Goal: Transaction & Acquisition: Download file/media

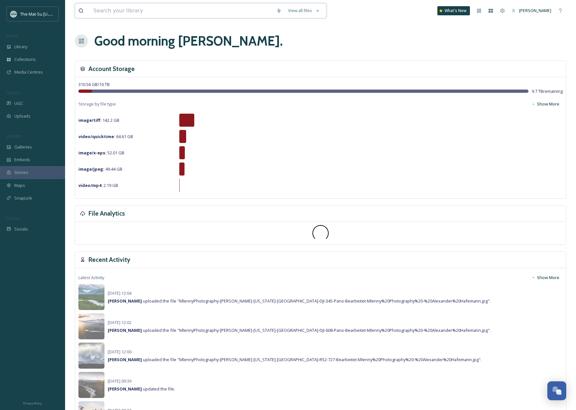
click at [172, 13] on input at bounding box center [181, 11] width 183 height 14
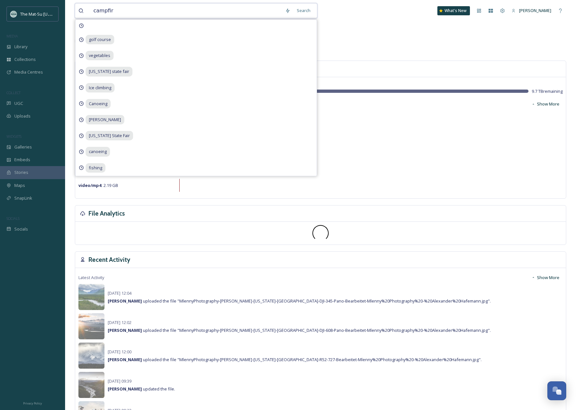
type input "campfire"
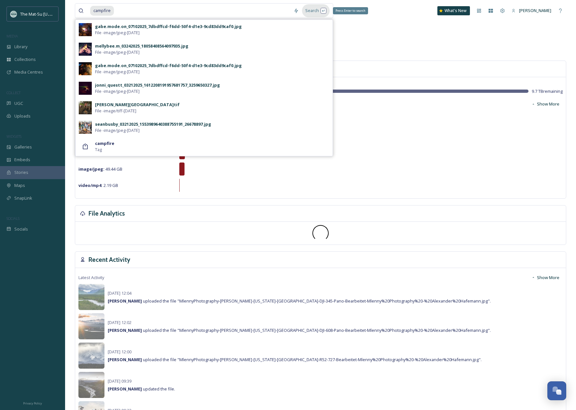
click at [325, 11] on div "Search Press Enter to search" at bounding box center [316, 10] width 28 height 13
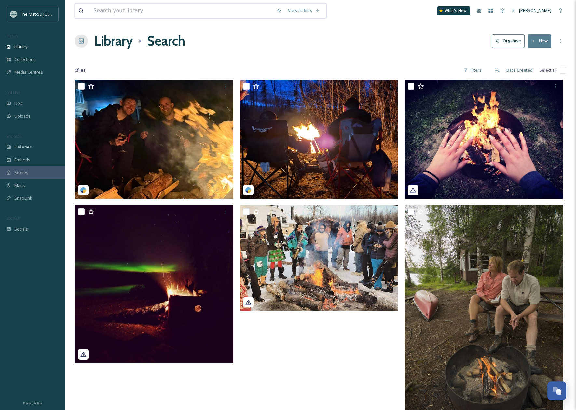
click at [127, 7] on input at bounding box center [181, 11] width 183 height 14
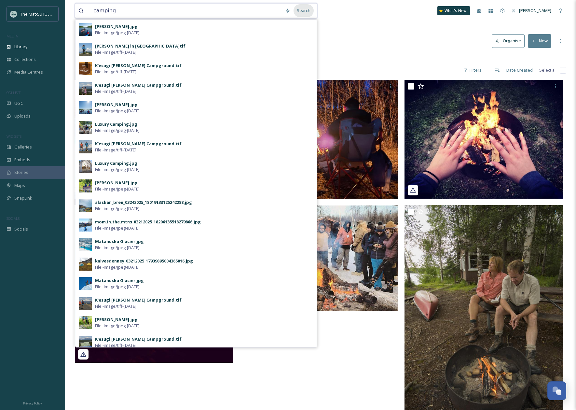
type input "camping"
click at [308, 11] on div "Search" at bounding box center [304, 10] width 20 height 13
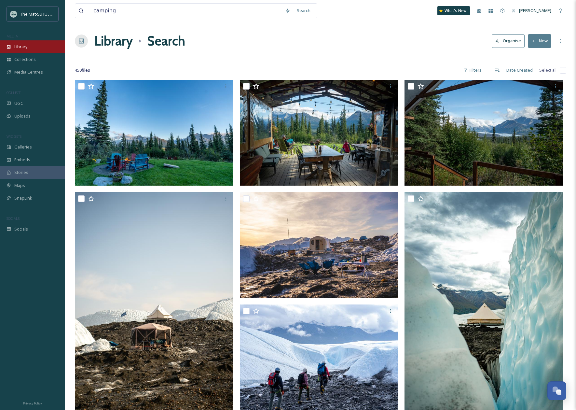
click at [22, 46] on span "Library" at bounding box center [20, 47] width 13 height 6
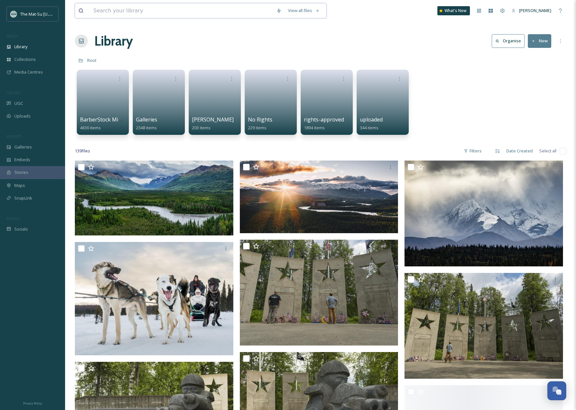
click at [138, 12] on input at bounding box center [181, 11] width 183 height 14
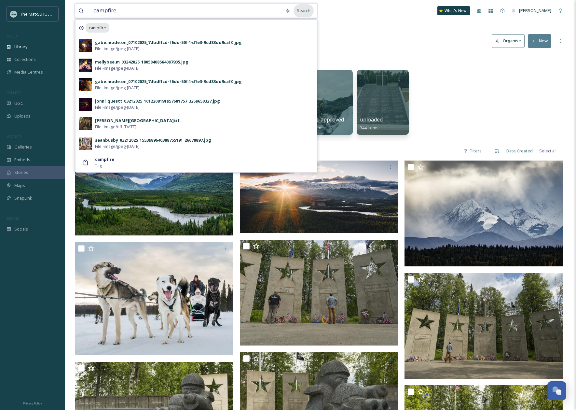
type input "campfire"
click at [308, 11] on div "Search" at bounding box center [304, 10] width 20 height 13
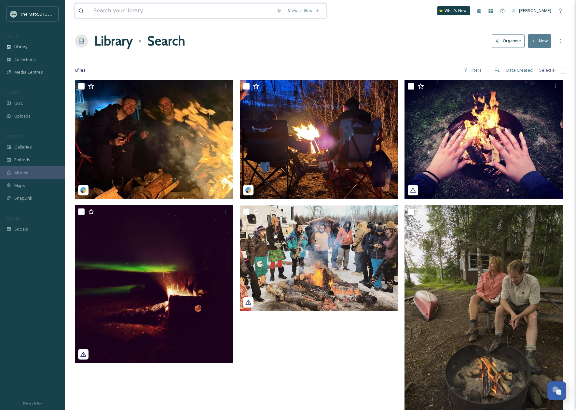
click at [104, 11] on input at bounding box center [181, 11] width 183 height 14
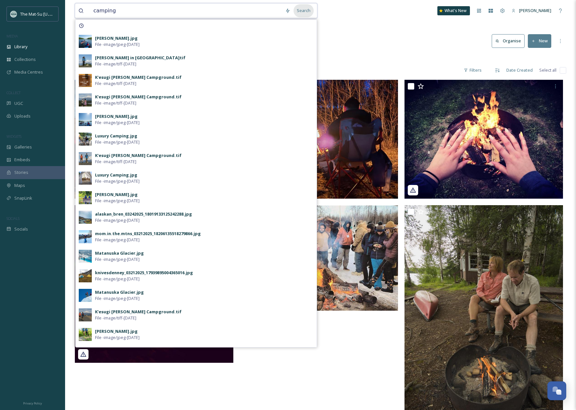
type input "camping"
click at [305, 11] on div "Search" at bounding box center [304, 10] width 20 height 13
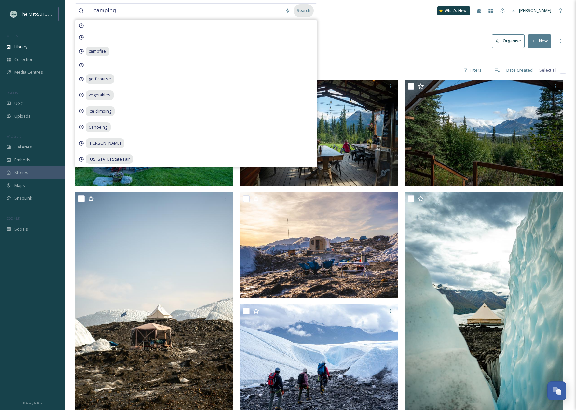
click at [306, 11] on div "Search" at bounding box center [304, 10] width 20 height 13
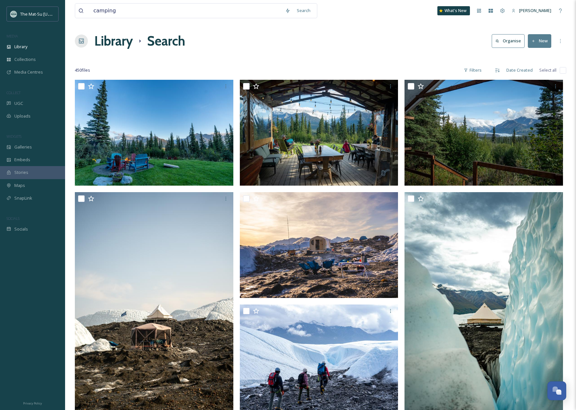
click at [369, 32] on div "Library Search Organise New" at bounding box center [321, 41] width 492 height 20
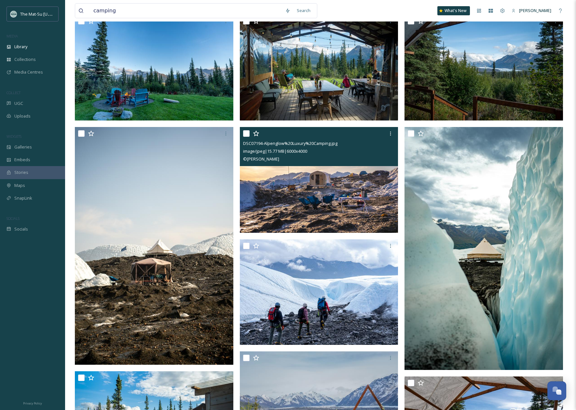
scroll to position [65, 0]
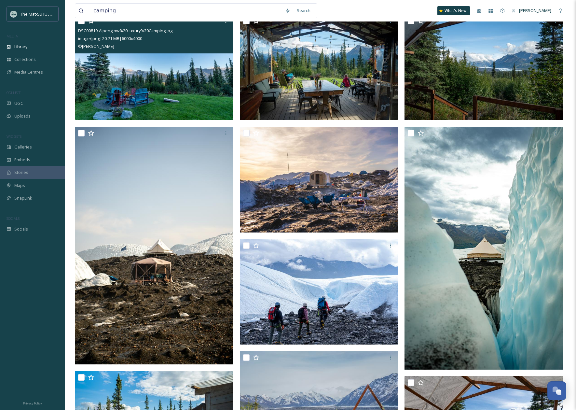
click at [171, 85] on img at bounding box center [154, 67] width 159 height 106
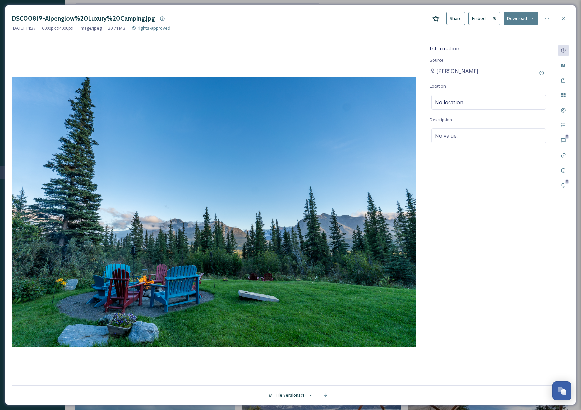
click at [562, 17] on icon at bounding box center [563, 18] width 5 height 5
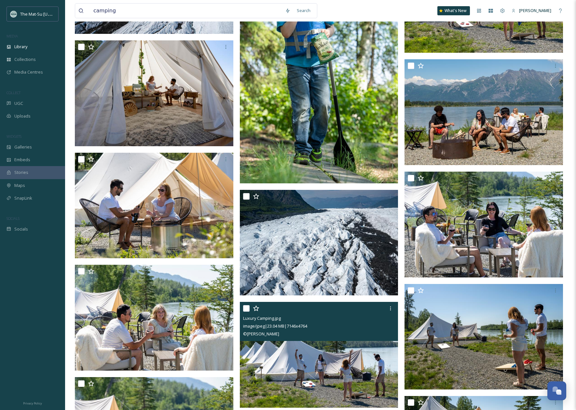
scroll to position [11287, 0]
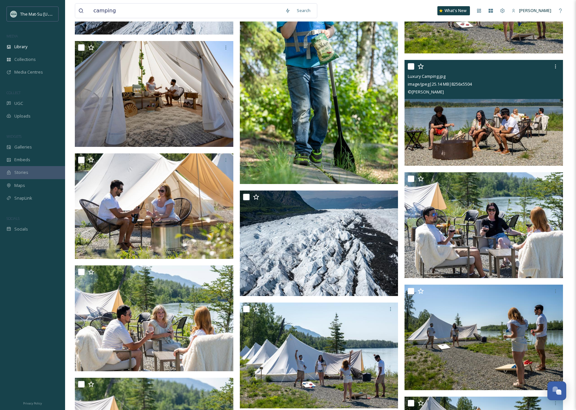
click at [522, 91] on div "© [PERSON_NAME]" at bounding box center [485, 92] width 154 height 8
click at [497, 125] on img at bounding box center [484, 113] width 159 height 106
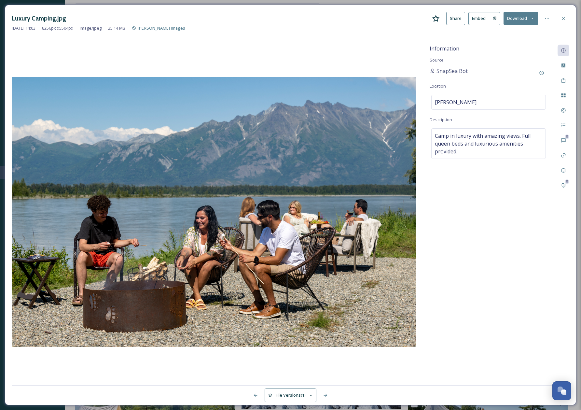
click at [519, 16] on button "Download" at bounding box center [521, 18] width 35 height 13
click at [566, 20] on div at bounding box center [564, 19] width 12 height 12
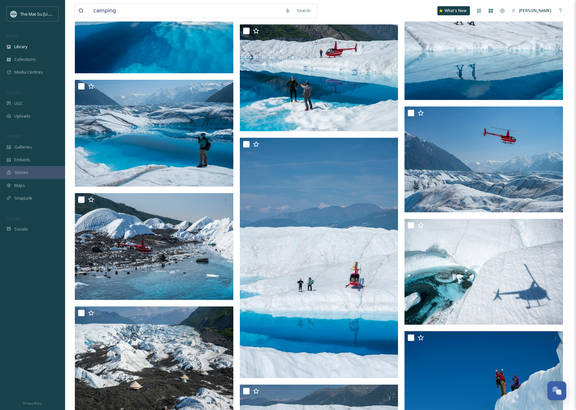
scroll to position [14665, 0]
